Goal: Download file/media

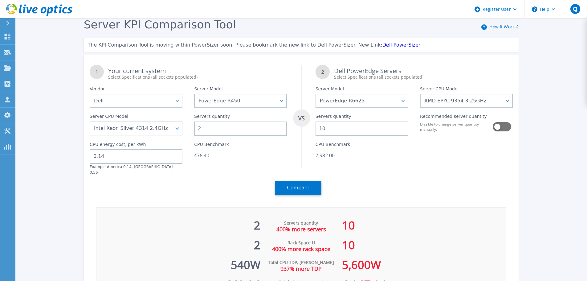
select select "Dell"
select select "PowerEdge R450"
select select "PowerEdge R6625"
select select "335331"
select select "335011"
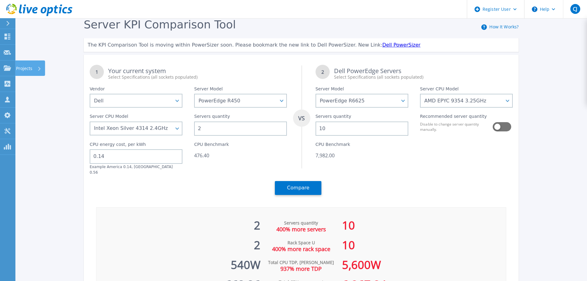
click at [38, 69] on icon at bounding box center [39, 69] width 2 height 4
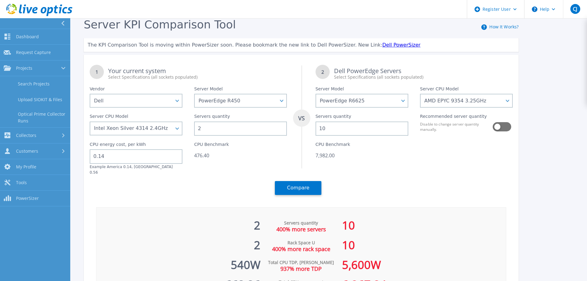
click at [52, 84] on link "Search Projects" at bounding box center [35, 84] width 70 height 16
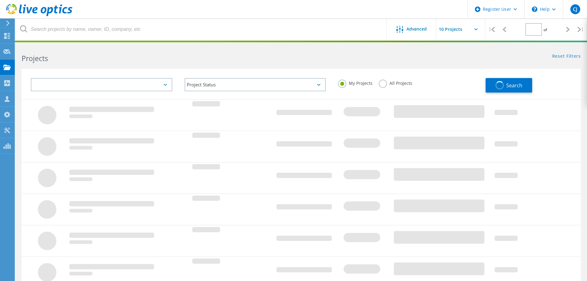
type input "1"
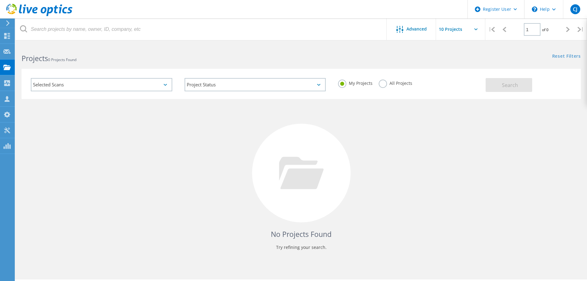
click at [383, 82] on label "All Projects" at bounding box center [396, 83] width 34 height 6
click at [0, 0] on input "All Projects" at bounding box center [0, 0] width 0 height 0
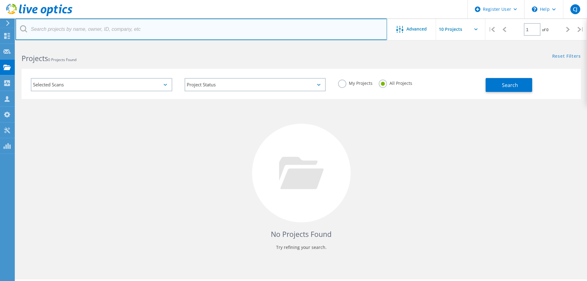
click at [54, 34] on input "text" at bounding box center [201, 30] width 372 height 22
click at [102, 29] on input "text" at bounding box center [201, 30] width 372 height 22
paste input "3047699"
type input "3047699"
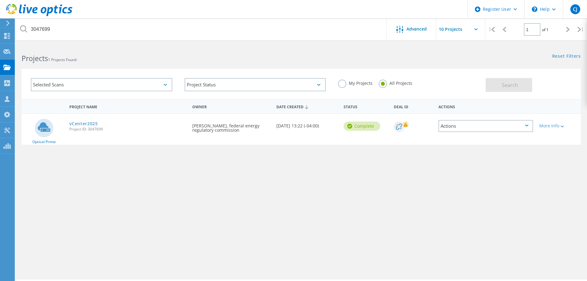
click at [81, 122] on link "vCenter2025" at bounding box center [83, 123] width 29 height 4
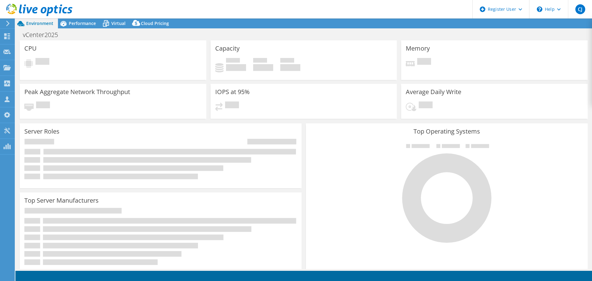
select select "USEast"
select select "USD"
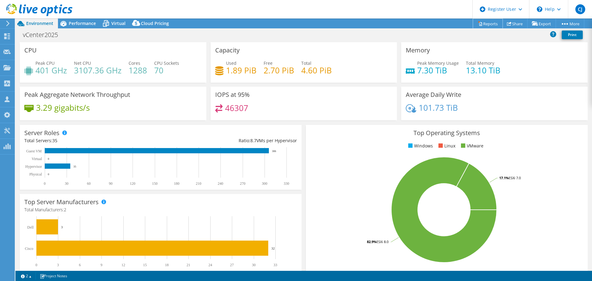
click at [486, 26] on link "Reports" at bounding box center [488, 24] width 30 height 10
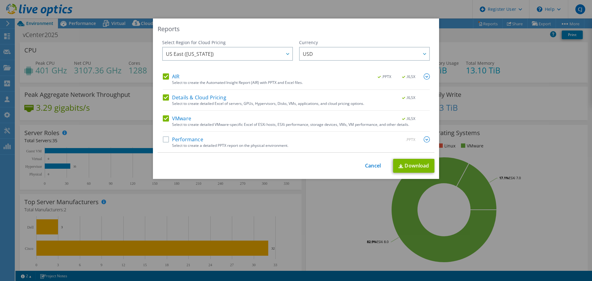
click at [163, 141] on label "Performance" at bounding box center [183, 139] width 40 height 6
click at [0, 0] on input "Performance" at bounding box center [0, 0] width 0 height 0
click at [412, 168] on link "Download" at bounding box center [413, 166] width 41 height 14
click at [372, 166] on link "Cancel" at bounding box center [373, 166] width 16 height 6
